Goal: Transaction & Acquisition: Purchase product/service

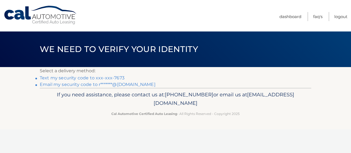
click at [59, 79] on link "Text my security code to xxx-xxx-7673" at bounding box center [82, 77] width 85 height 5
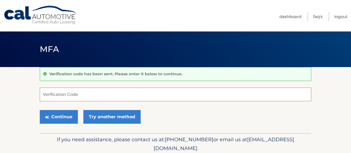
click at [50, 96] on input "Verification Code" at bounding box center [176, 95] width 272 height 14
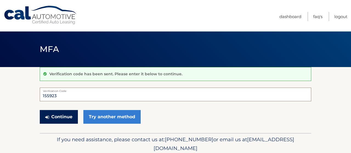
type input "155923"
click at [47, 116] on icon "submit" at bounding box center [47, 117] width 4 height 4
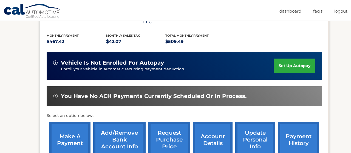
scroll to position [143, 0]
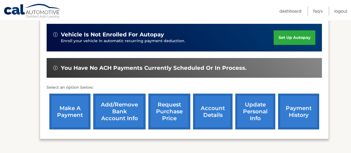
click at [69, 121] on link "make a payment" at bounding box center [69, 112] width 41 height 36
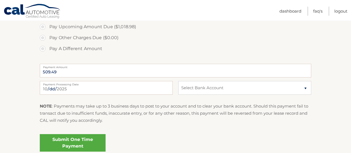
scroll to position [228, 0]
click at [178, 81] on select "Select Bank Account Checking WILMINGTON SAVS FUND SOC *****4638 Checking WILMIN…" at bounding box center [244, 88] width 133 height 14
select select "OTRjNGFiOTktNTcxMC00ZjZiLWI3OWEtNzA2ZDBjZTE4MGY0"
click option "Checking WILMINGTON SAVS FUND SOC *****8885" at bounding box center [0, 0] width 0 height 0
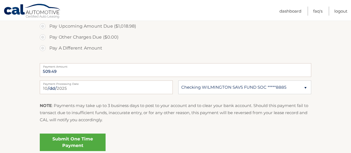
click at [72, 140] on link "Submit One Time Payment" at bounding box center [73, 143] width 66 height 18
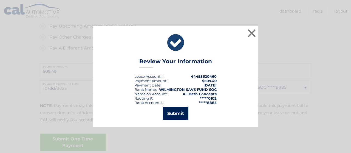
click at [177, 112] on button "Submit" at bounding box center [176, 113] width 26 height 13
